Goal: Transaction & Acquisition: Purchase product/service

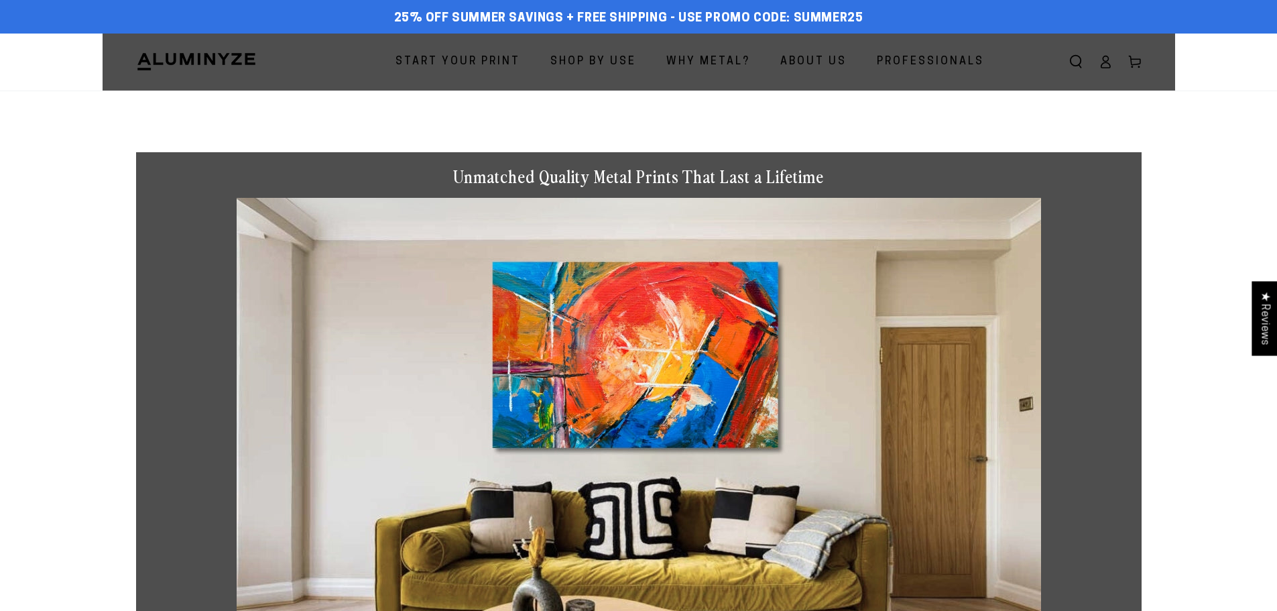
click at [471, 62] on span "Start Your Print" at bounding box center [457, 61] width 125 height 19
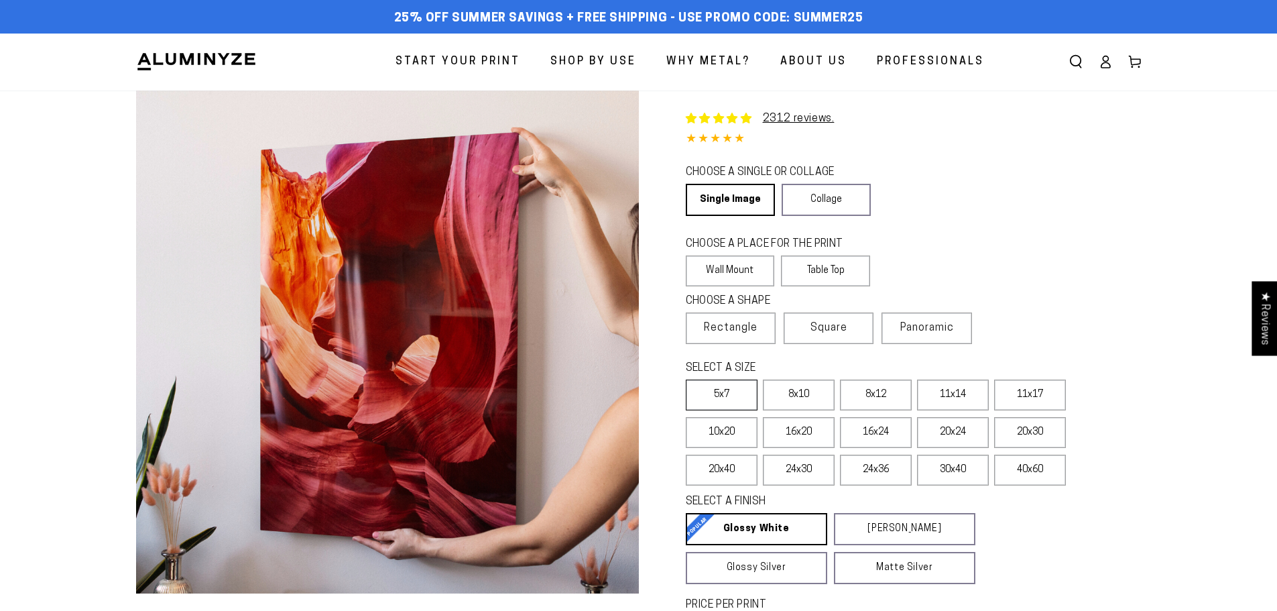
select select "**********"
click at [735, 396] on label "5x7" at bounding box center [722, 394] width 72 height 31
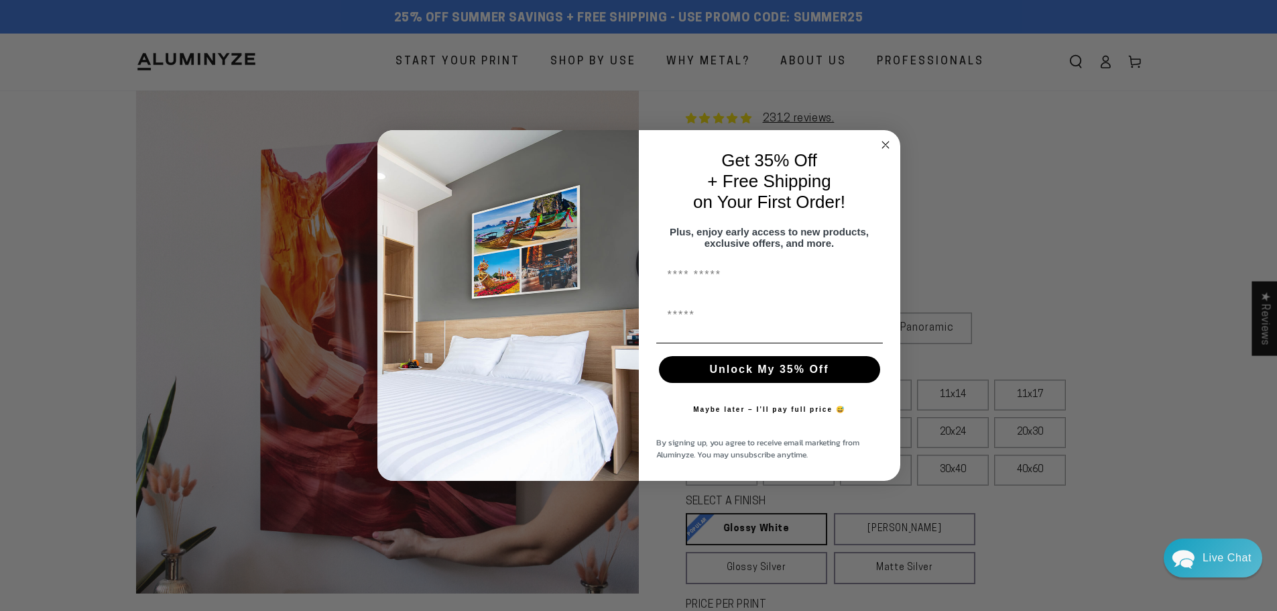
click at [850, 326] on input "First Name" at bounding box center [769, 315] width 227 height 27
click at [883, 137] on circle "Close dialog" at bounding box center [884, 144] width 15 height 15
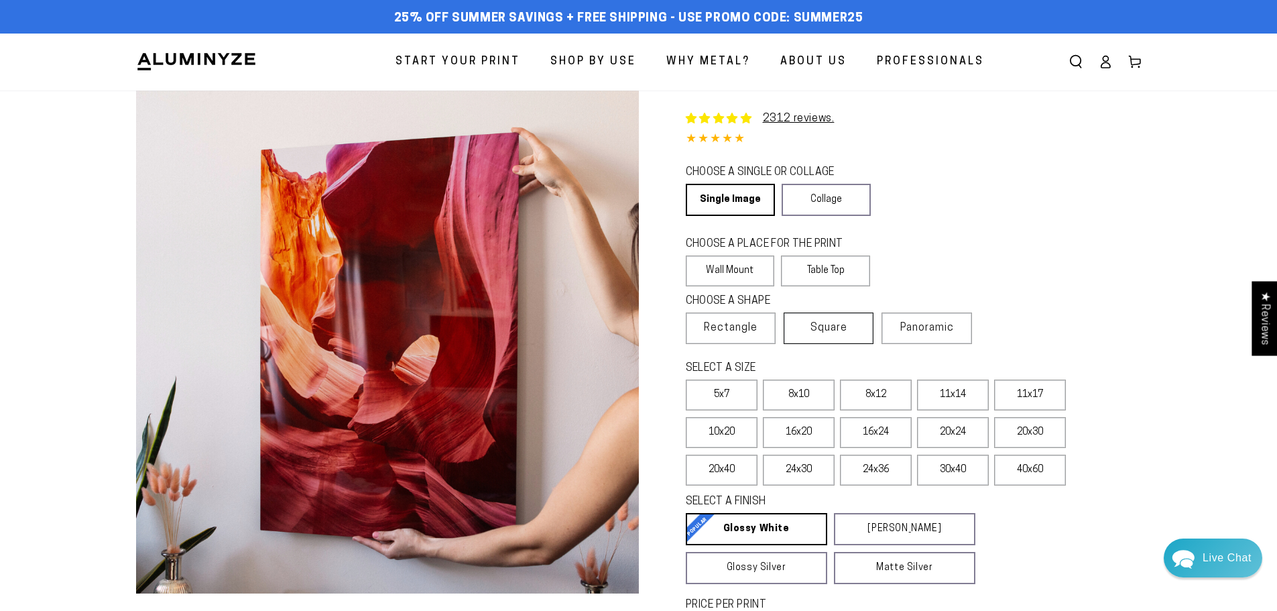
click at [832, 327] on span "Square" at bounding box center [828, 328] width 37 height 16
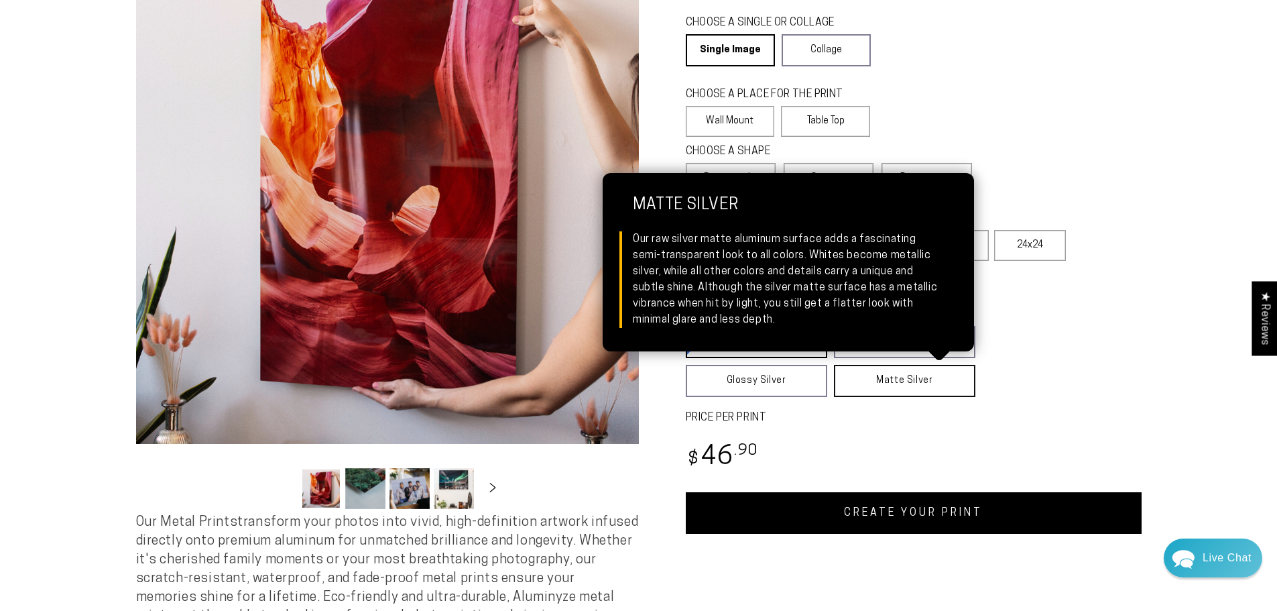
scroll to position [134, 0]
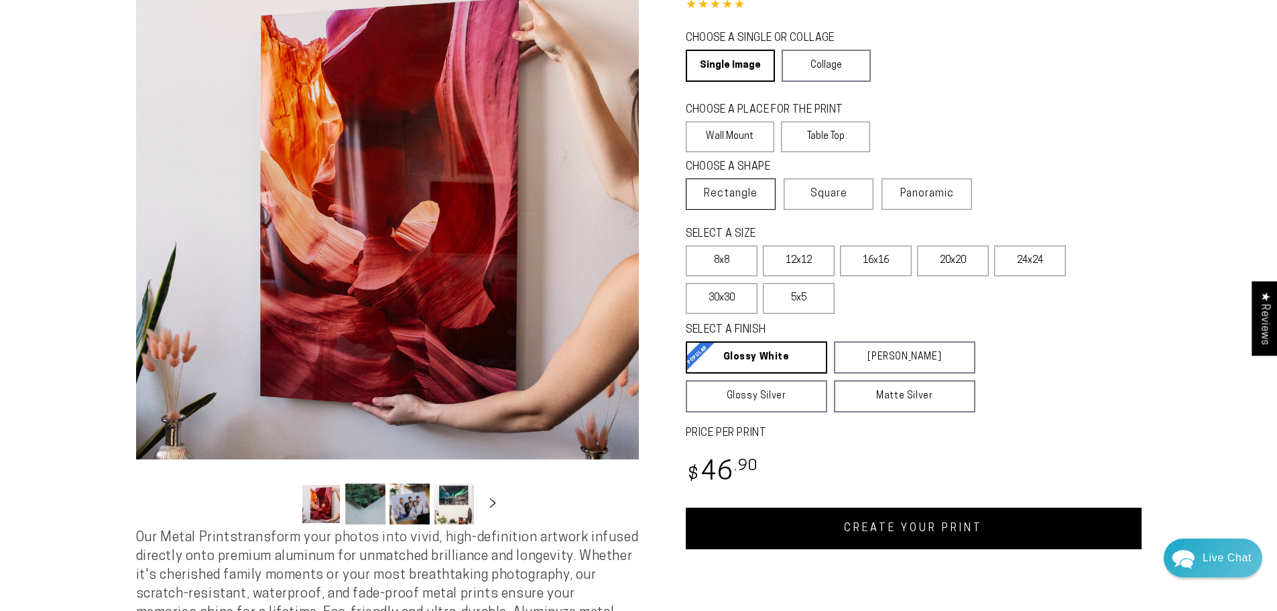
click at [735, 198] on span "Rectangle" at bounding box center [731, 194] width 54 height 16
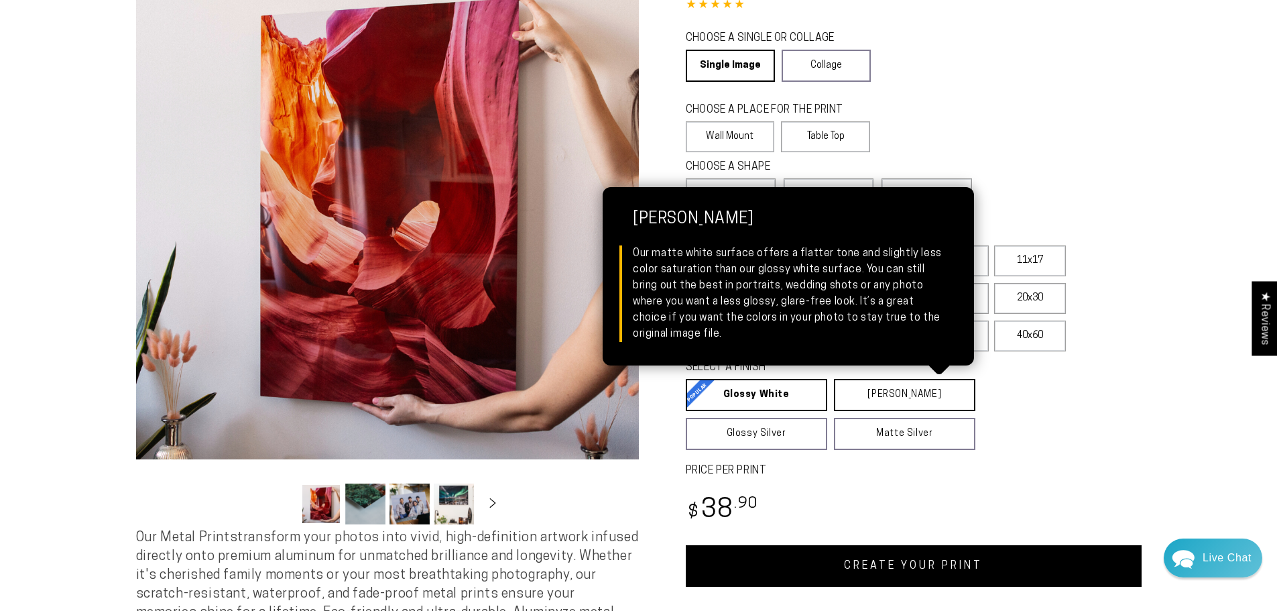
click at [889, 391] on link "[PERSON_NAME] Matte White Our matte white surface offers a flatter tone and sli…" at bounding box center [904, 395] width 141 height 32
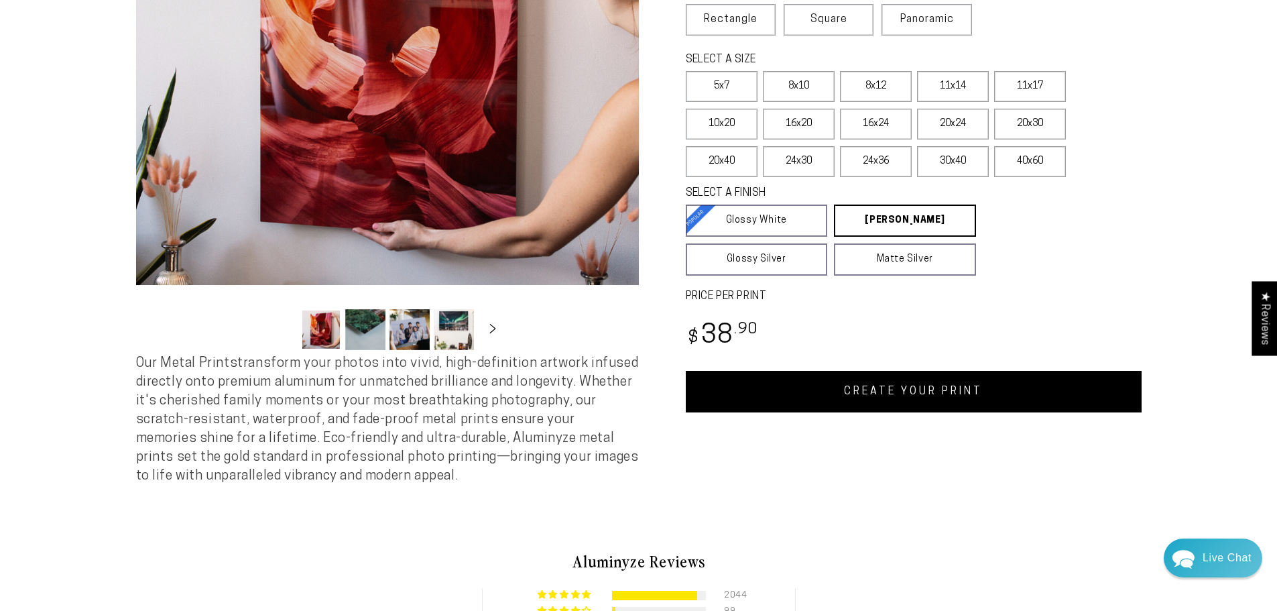
scroll to position [335, 0]
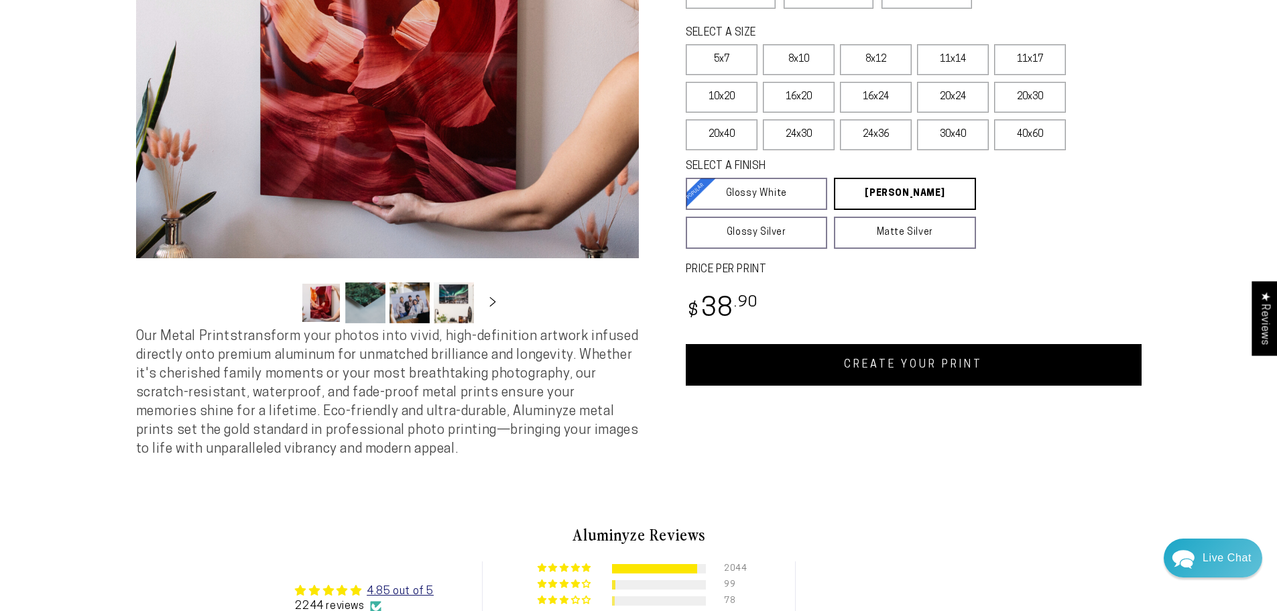
click at [909, 363] on link "CREATE YOUR PRINT" at bounding box center [914, 365] width 456 height 42
